Goal: Task Accomplishment & Management: Use online tool/utility

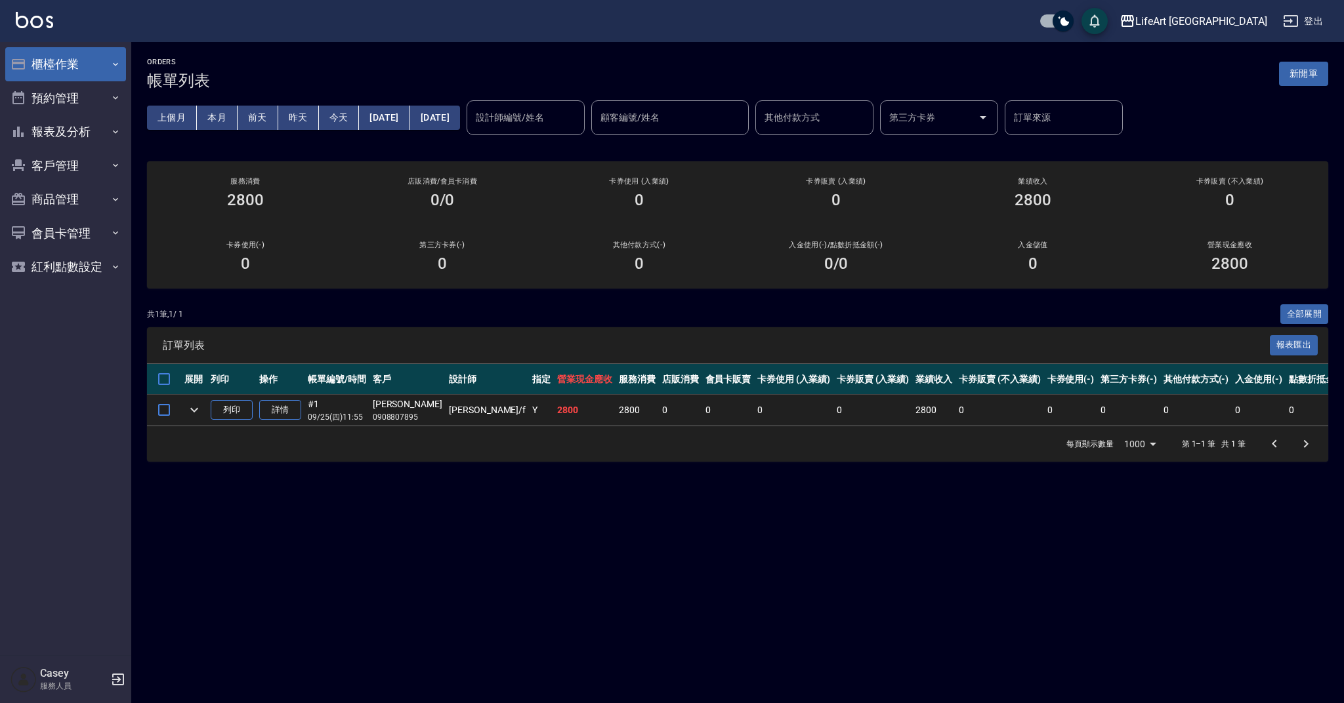
click at [39, 75] on button "櫃檯作業" at bounding box center [65, 64] width 121 height 34
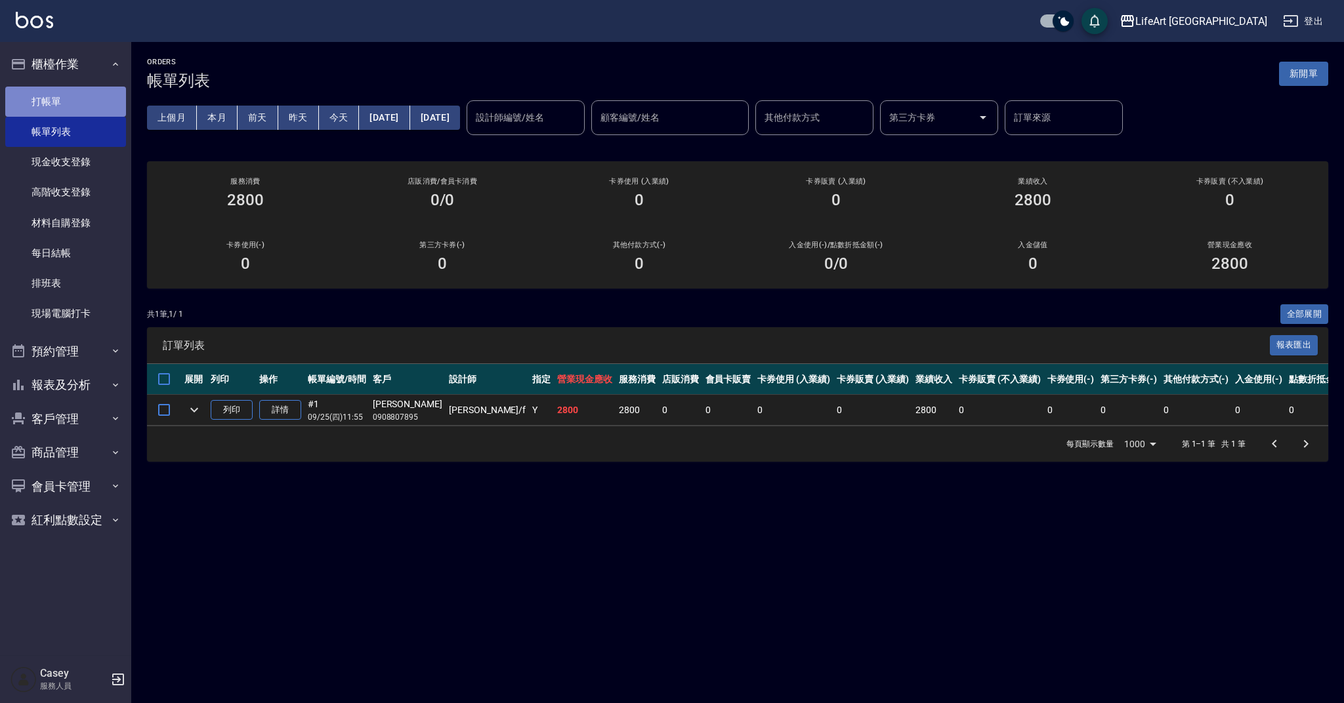
click at [43, 93] on link "打帳單" at bounding box center [65, 102] width 121 height 30
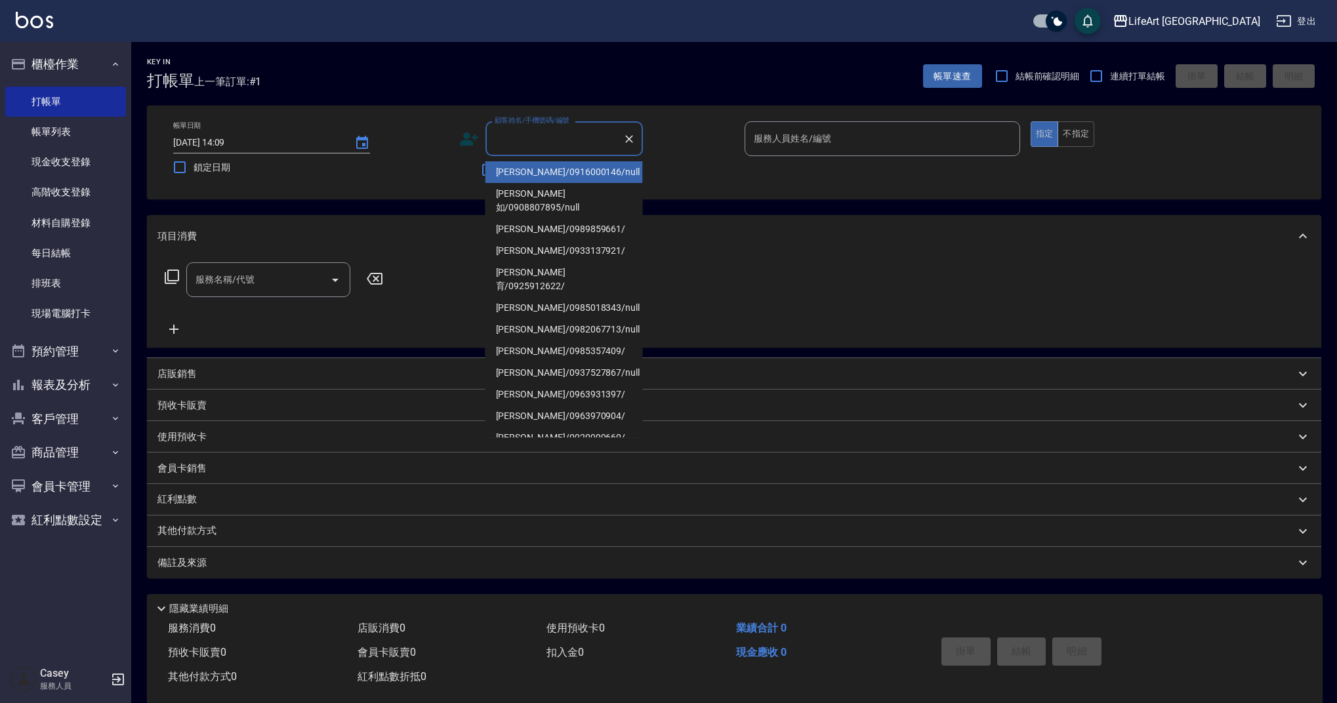
click at [526, 140] on input "顧客姓名/手機號碼/編號" at bounding box center [554, 138] width 126 height 23
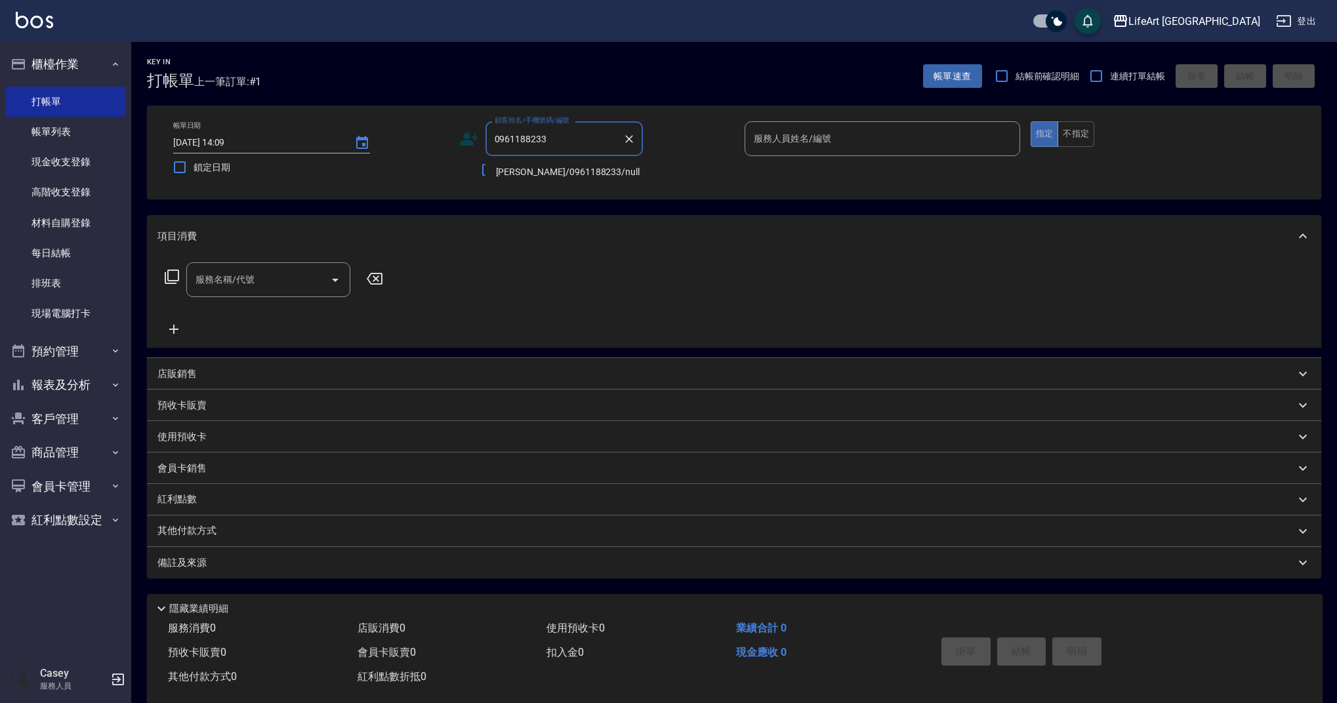
click at [545, 178] on li "[PERSON_NAME]/0961188233/null" at bounding box center [564, 172] width 157 height 22
type input "[PERSON_NAME]/0961188233/null"
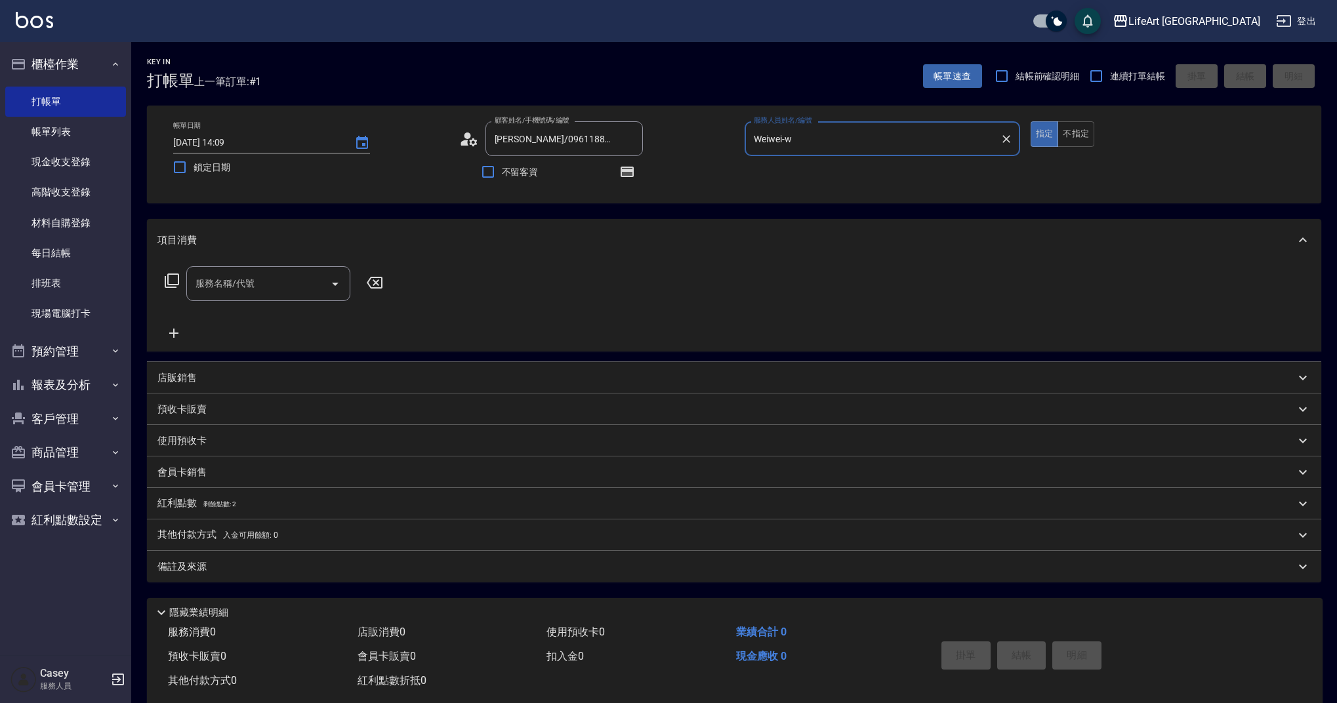
type input "Weiwei-w"
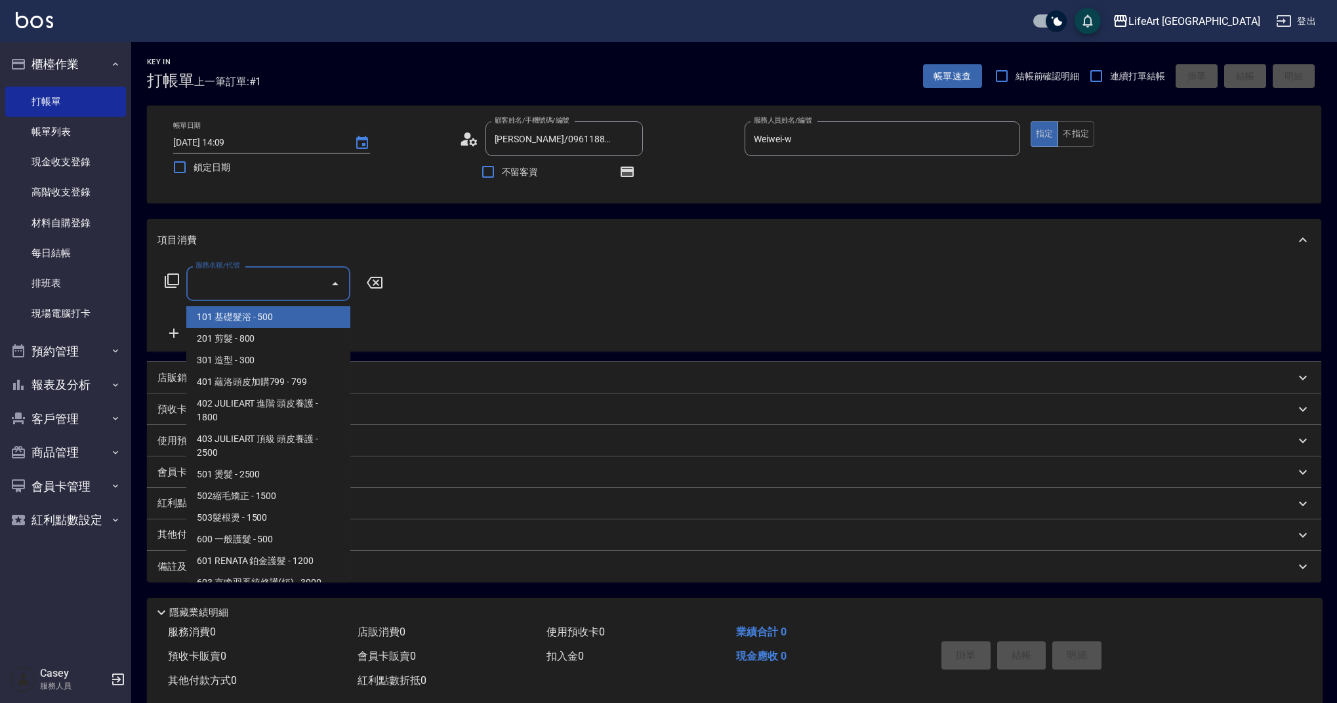
click at [240, 287] on input "服務名稱/代號" at bounding box center [258, 283] width 133 height 23
click at [224, 338] on span "201 剪髮 - 800" at bounding box center [268, 339] width 164 height 22
type input "201 剪髮(201)"
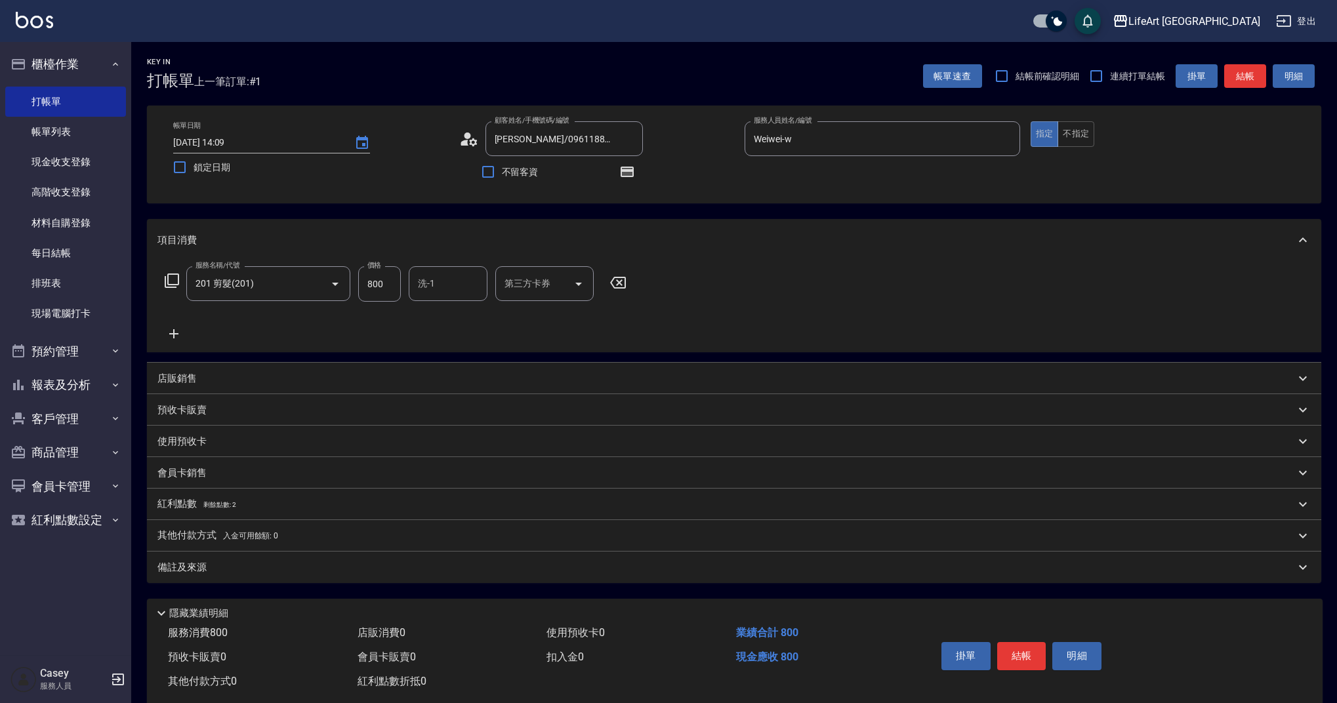
click at [180, 334] on icon at bounding box center [173, 334] width 33 height 16
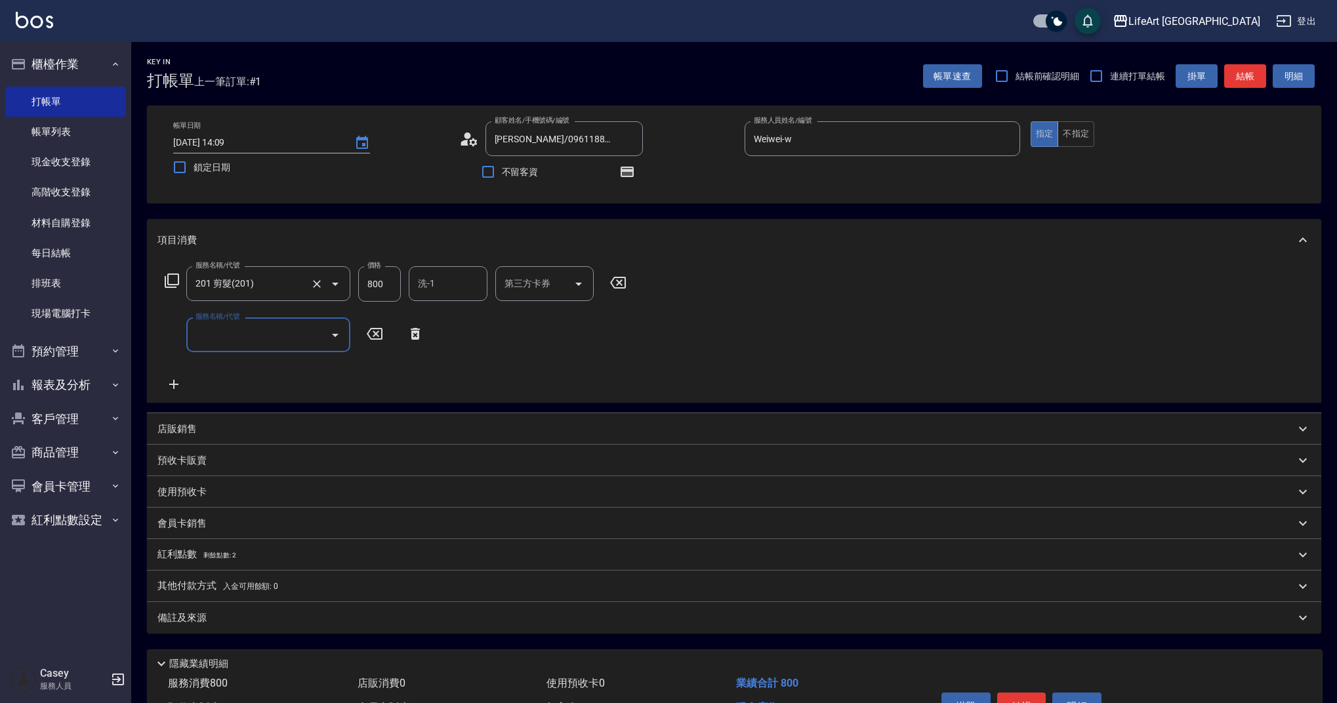
click at [266, 284] on input "201 剪髮(201)" at bounding box center [249, 283] width 115 height 23
click at [350, 495] on div "使用預收卡" at bounding box center [726, 493] width 1138 height 14
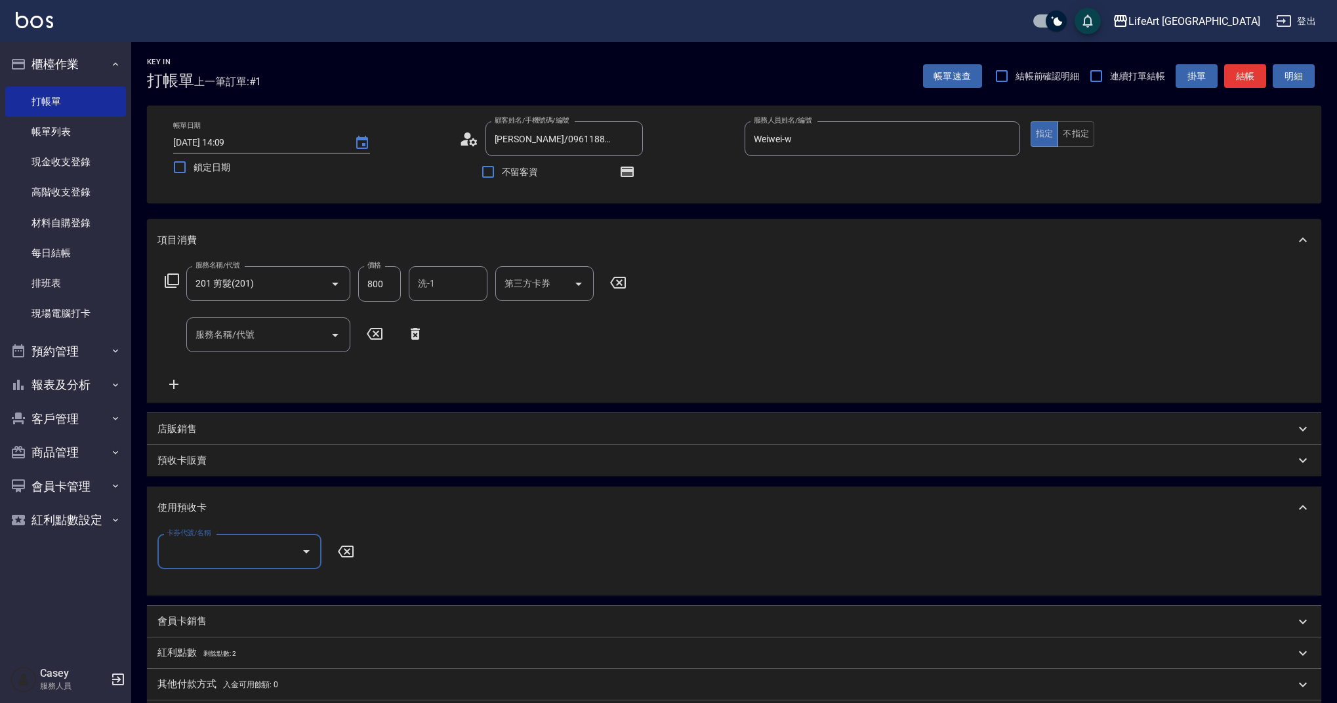
click at [309, 337] on input "服務名稱/代號" at bounding box center [258, 334] width 133 height 23
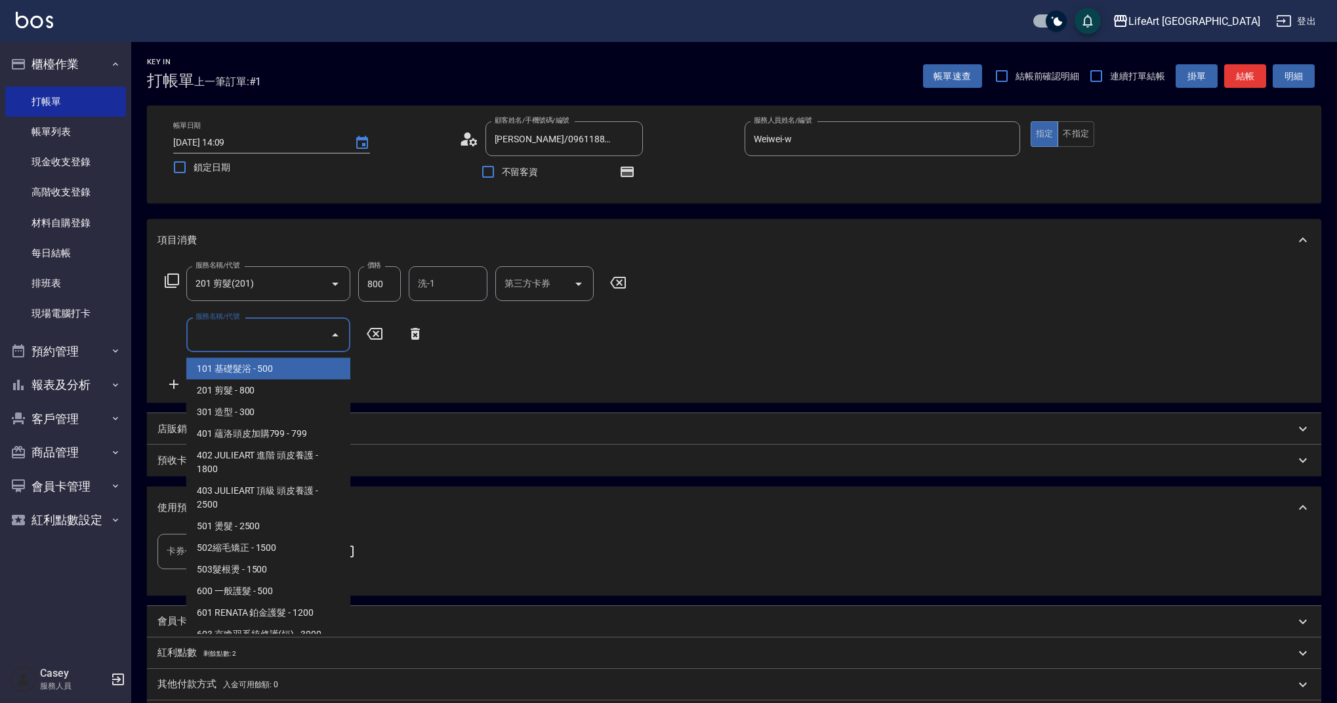
click at [253, 369] on span "101 基礎髮浴 - 500" at bounding box center [268, 369] width 164 height 22
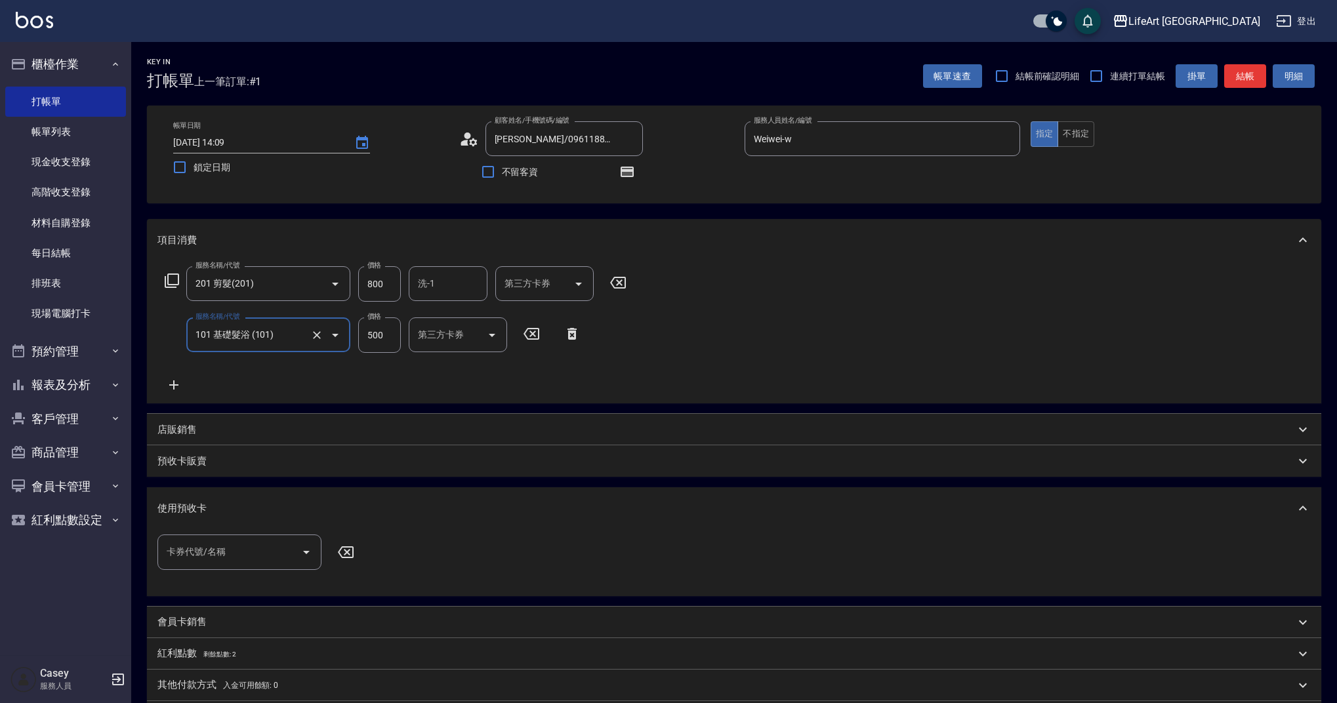
type input "101 基礎髮浴 (101)"
click at [393, 332] on input "500" at bounding box center [379, 335] width 43 height 35
drag, startPoint x: 393, startPoint y: 332, endPoint x: 348, endPoint y: 342, distance: 45.7
click at [349, 342] on div "服務名稱/代號 101 基礎髮浴 (101) 服務名稱/代號 價格 500 價格 洗-1 洗-1 第三方卡券 第三方卡券" at bounding box center [416, 335] width 518 height 35
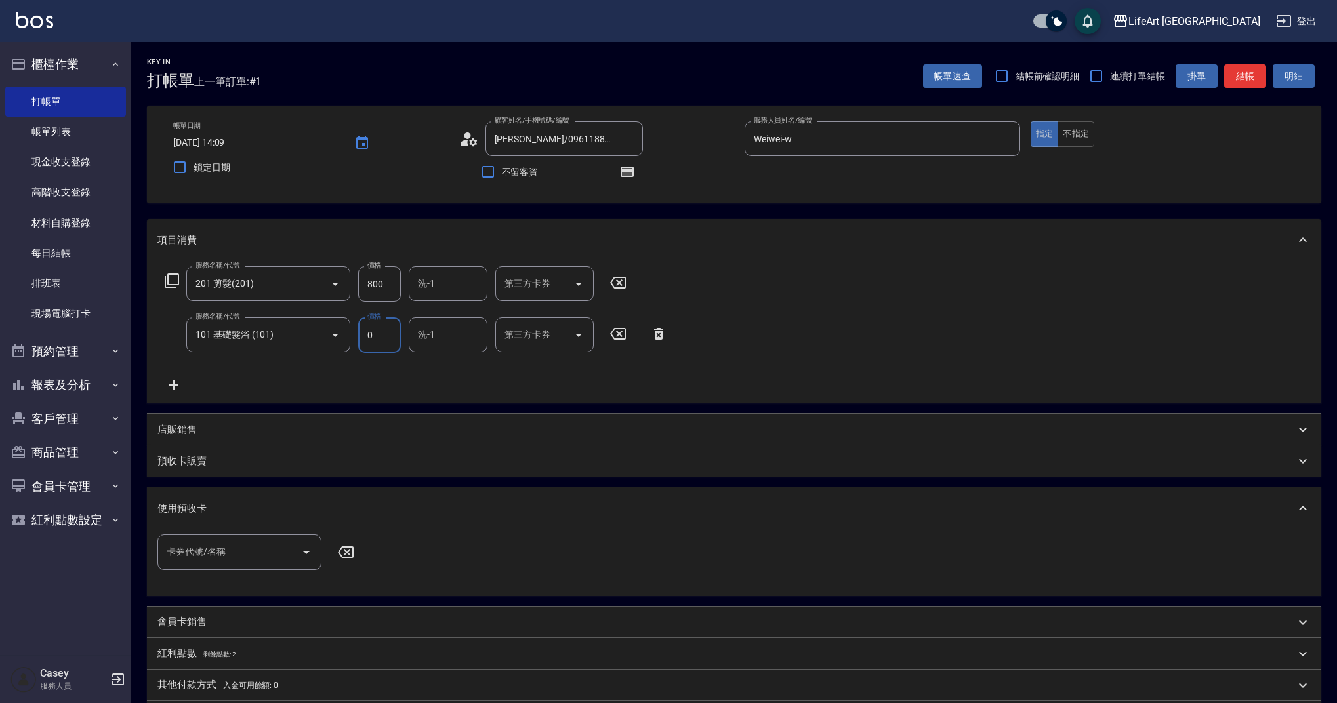
type input "0"
click at [390, 293] on input "800" at bounding box center [379, 283] width 43 height 35
type input "0"
click at [280, 333] on input "101 基礎髮浴 (101)" at bounding box center [249, 334] width 115 height 23
click at [320, 337] on icon "Clear" at bounding box center [316, 335] width 13 height 13
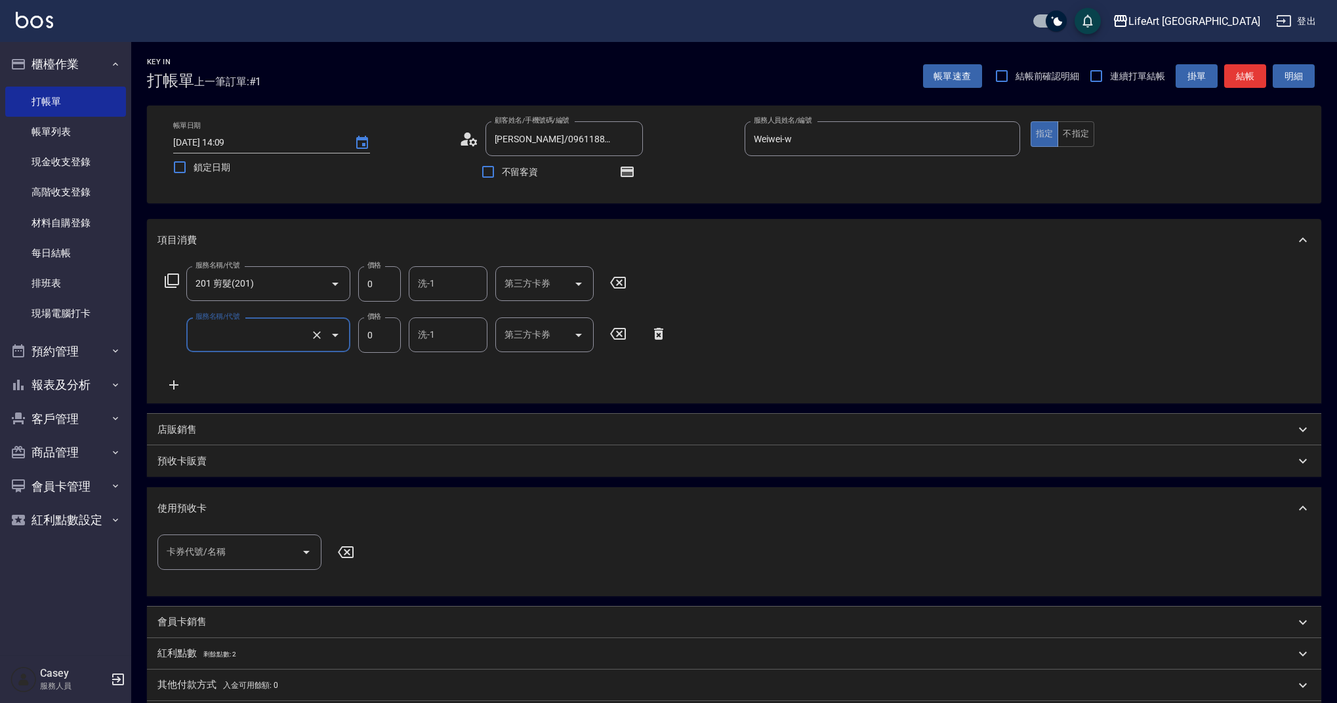
type input "101 基礎髮浴 (101)"
click at [371, 285] on input "0" at bounding box center [379, 283] width 43 height 35
click at [666, 337] on icon at bounding box center [658, 334] width 33 height 16
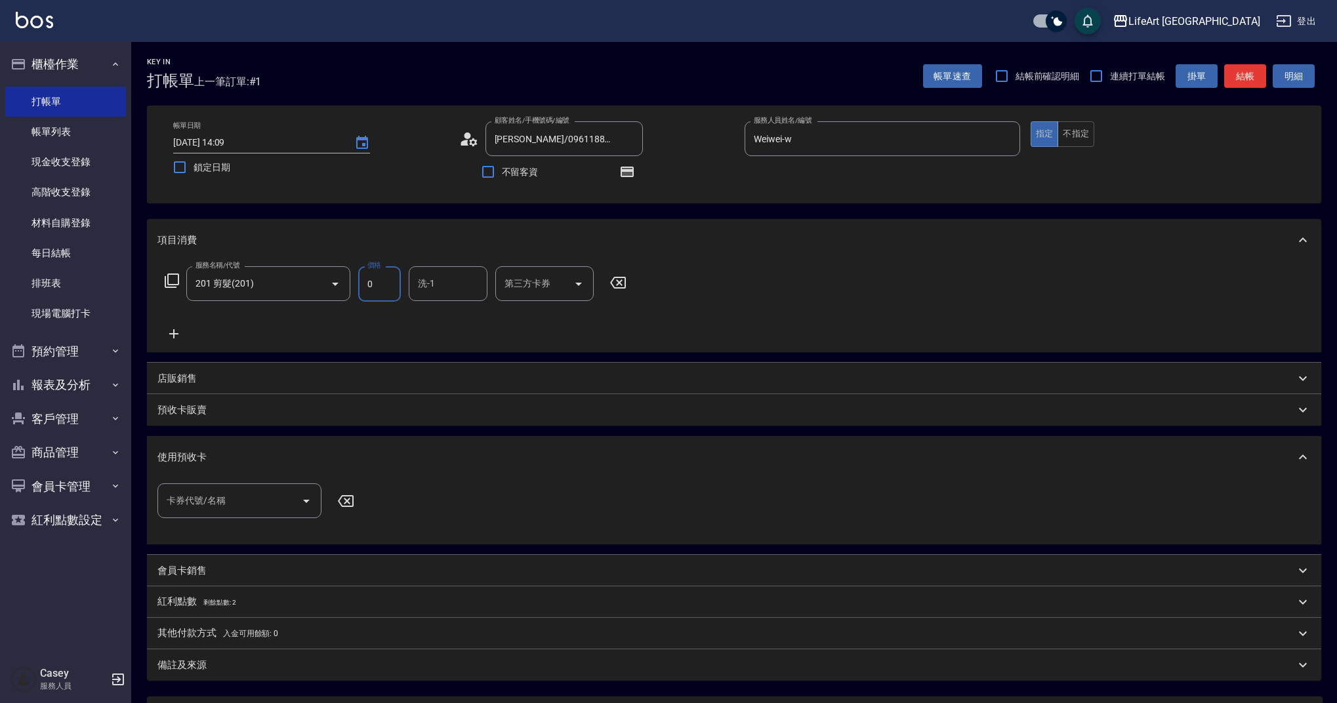
click at [377, 287] on input "0" at bounding box center [379, 283] width 43 height 35
type input "900"
click at [455, 285] on input "洗-1" at bounding box center [448, 283] width 67 height 23
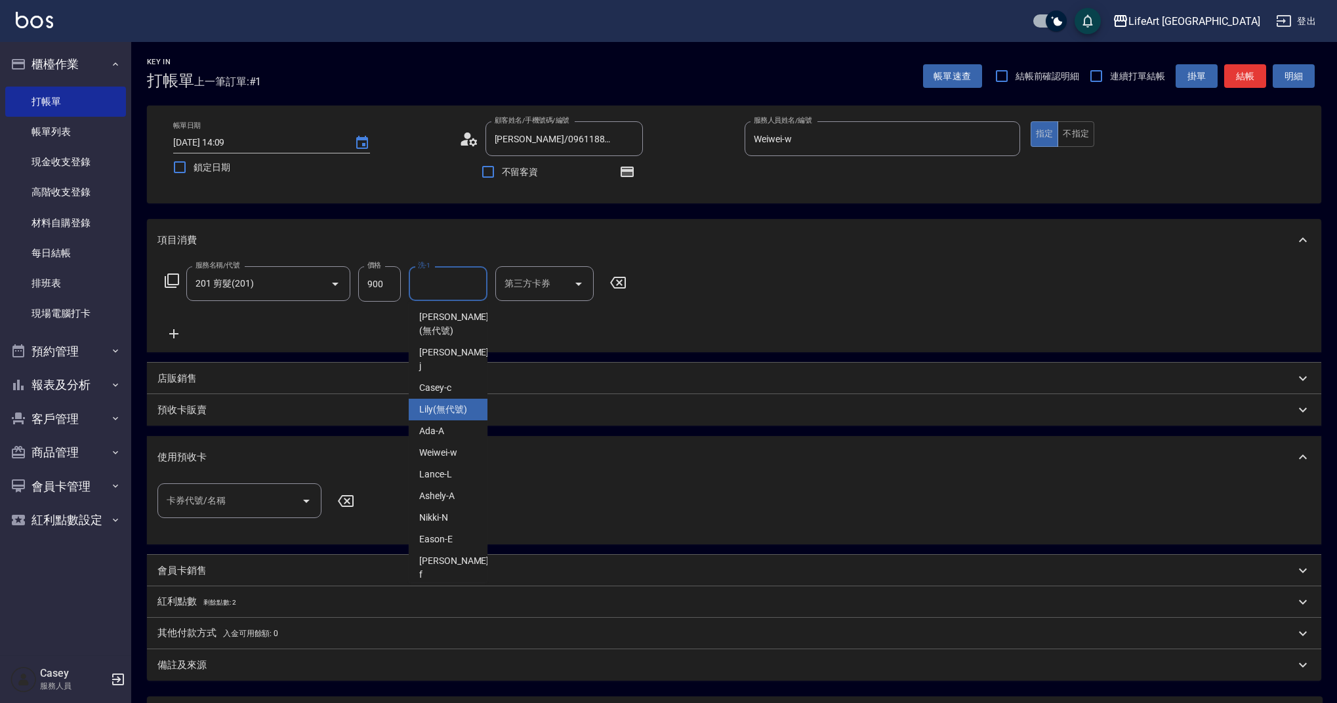
click at [444, 403] on span "Lily (無代號)" at bounding box center [443, 410] width 48 height 14
type input "Lily(無代號)"
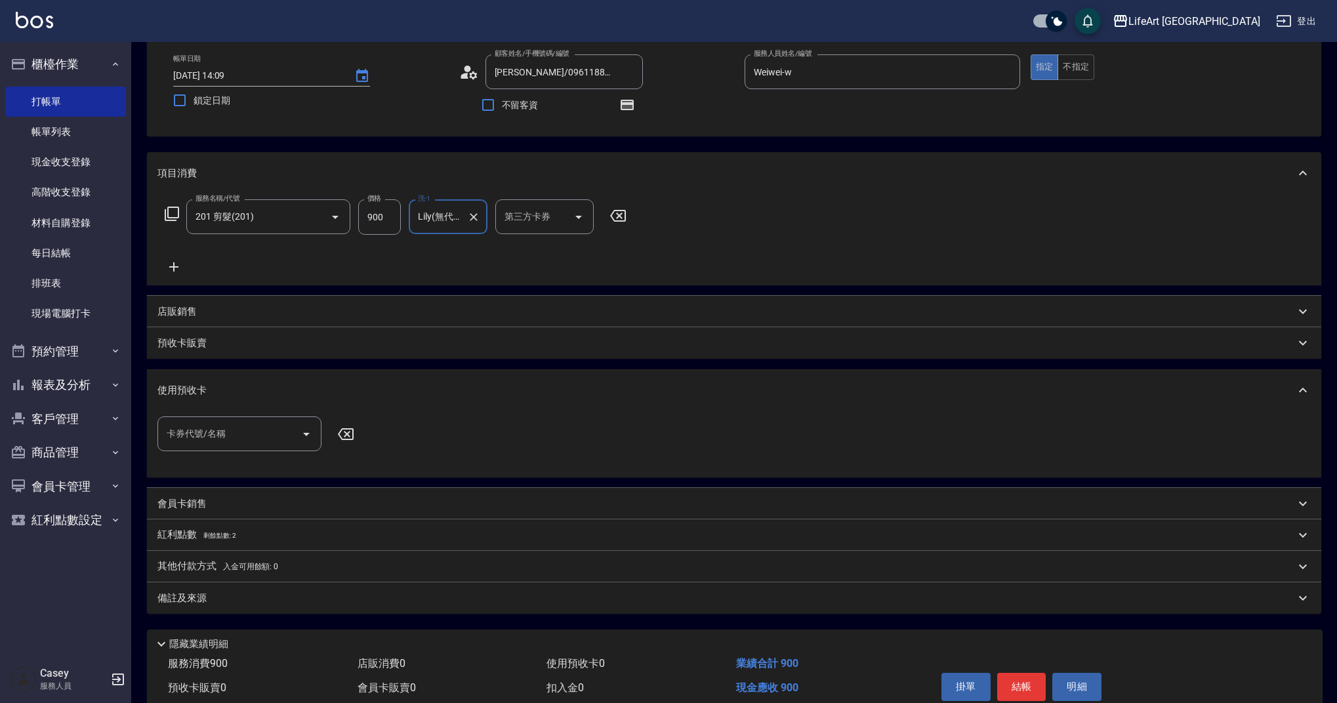
scroll to position [126, 0]
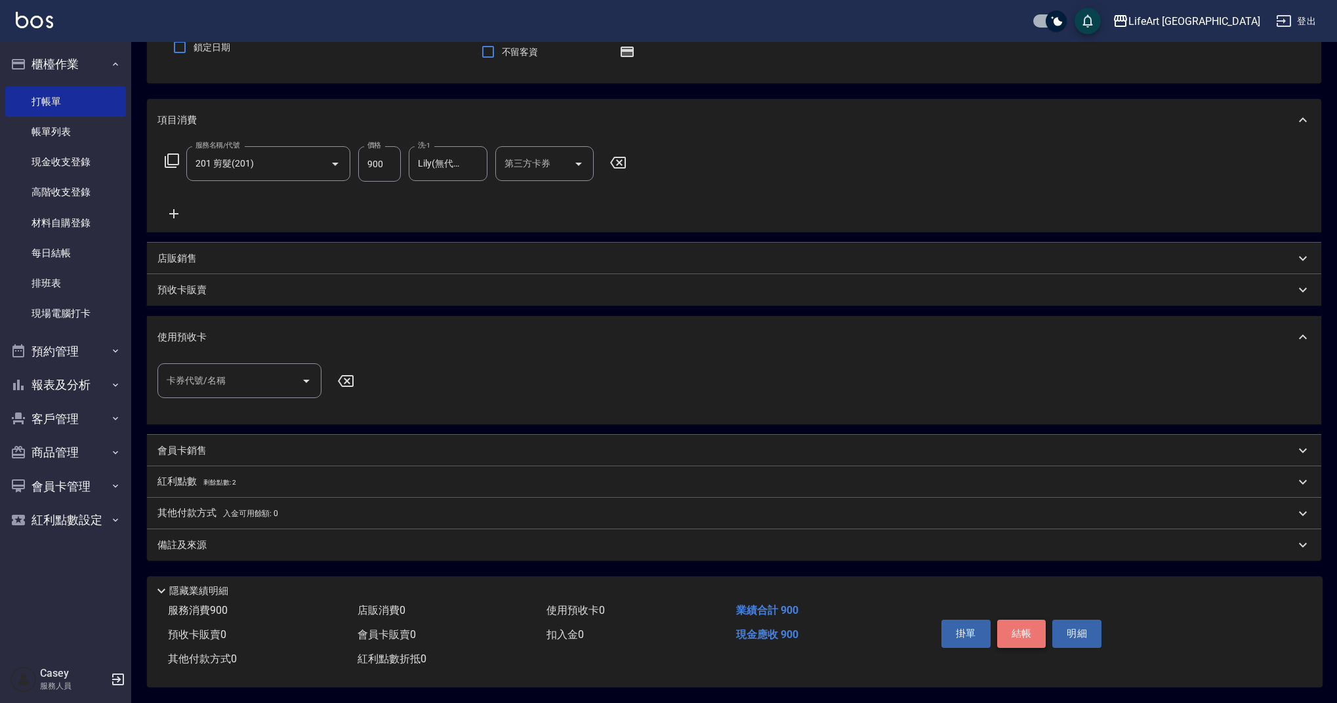
click at [1007, 623] on button "結帳" at bounding box center [1021, 634] width 49 height 28
